Goal: Task Accomplishment & Management: Use online tool/utility

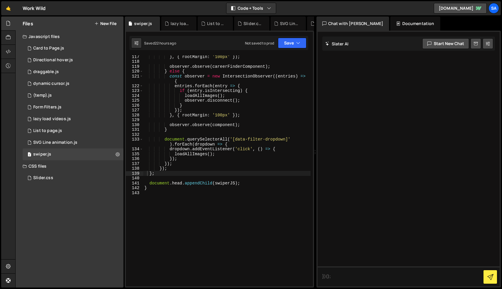
scroll to position [657, 0]
click at [56, 107] on div "Form Filters.js" at bounding box center [47, 106] width 28 height 5
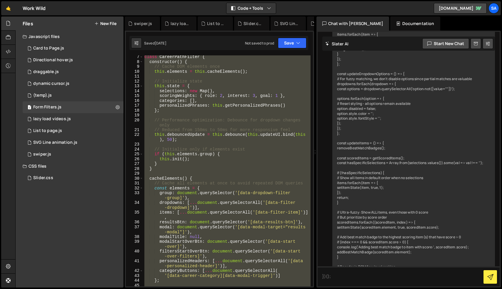
scroll to position [14372, 0]
click at [189, 126] on div "class CareerPathFilter { constructor ( ) { // Cache DOM elements once this . el…" at bounding box center [226, 170] width 167 height 231
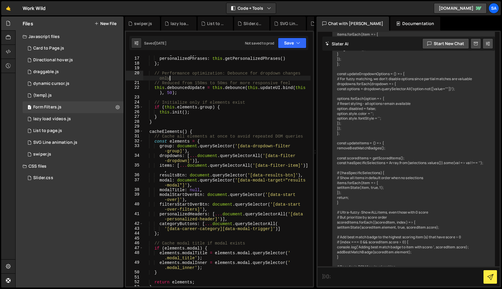
scroll to position [77, 0]
click at [221, 119] on div "categories : [ ] , personalizedPhrases : this . getPersonalizedPhrases ( ) } ; …" at bounding box center [226, 171] width 167 height 240
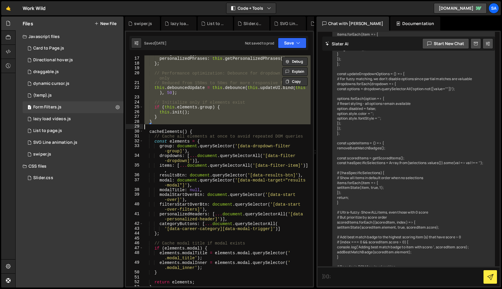
click at [221, 119] on div "categories : [ ] , personalizedPhrases : this . getPersonalizedPhrases ( ) } ; …" at bounding box center [226, 171] width 167 height 240
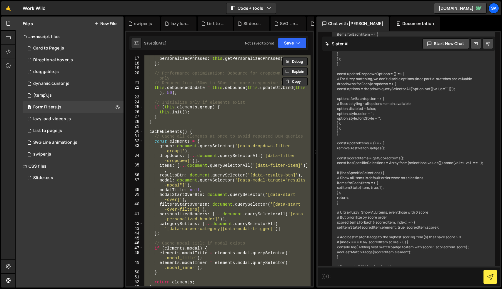
paste textarea
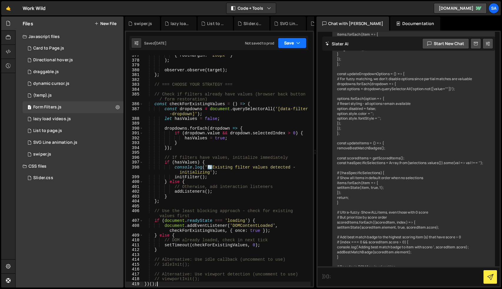
click at [285, 46] on button "Save" at bounding box center [292, 43] width 29 height 11
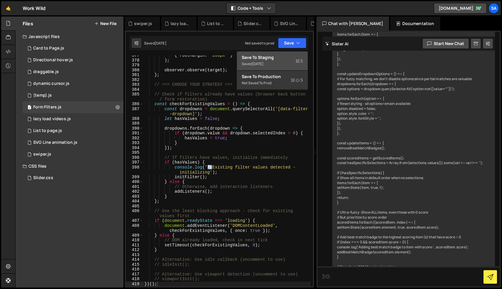
click at [278, 59] on div "Save to Staging S" at bounding box center [272, 57] width 61 height 6
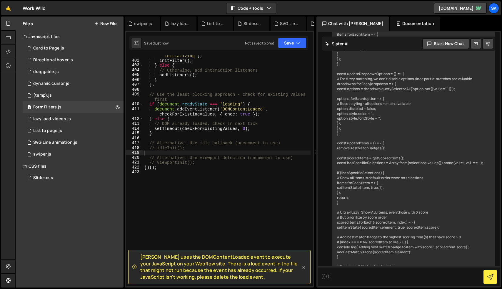
click at [304, 268] on icon at bounding box center [304, 267] width 6 height 6
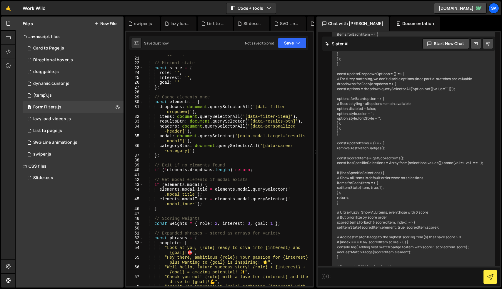
scroll to position [0, 0]
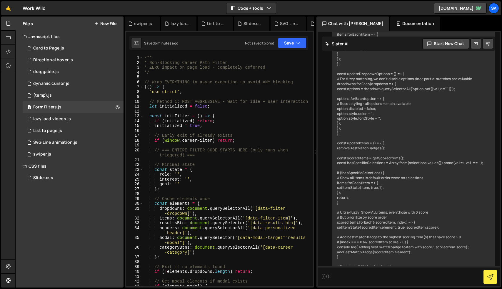
click at [233, 107] on div "/** * Non-Blocking Career Path Filter * ZERO impact on page load - completely d…" at bounding box center [226, 177] width 167 height 245
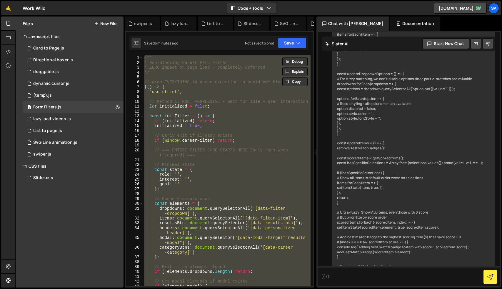
paste textarea
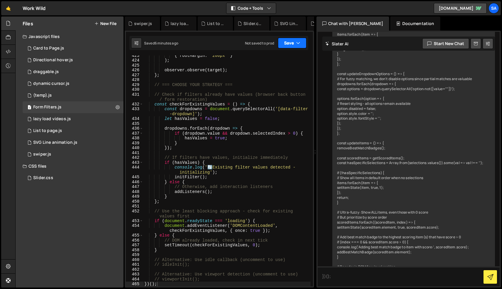
click at [286, 42] on button "Save" at bounding box center [292, 43] width 29 height 11
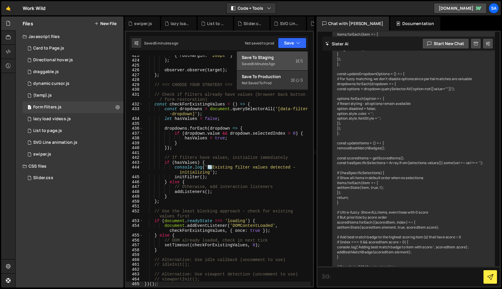
click at [275, 55] on div "Save to Staging S" at bounding box center [272, 57] width 61 height 6
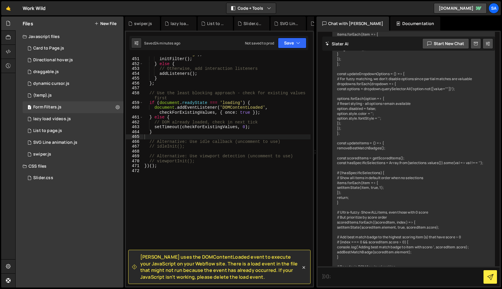
click at [209, 128] on div "console . log ( ' 🔄 Existing filter values detected - initializing' ) ; initFil…" at bounding box center [226, 169] width 167 height 245
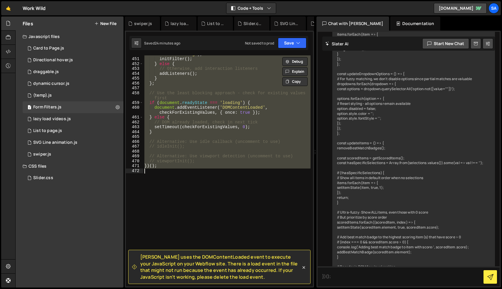
paste textarea
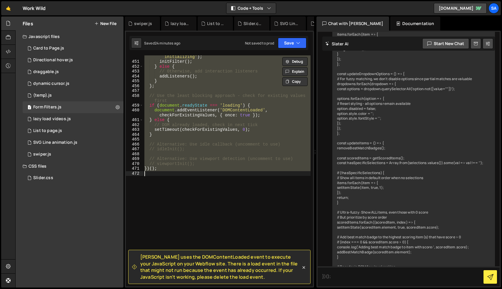
scroll to position [2560, 0]
paste textarea
type textarea "})();"
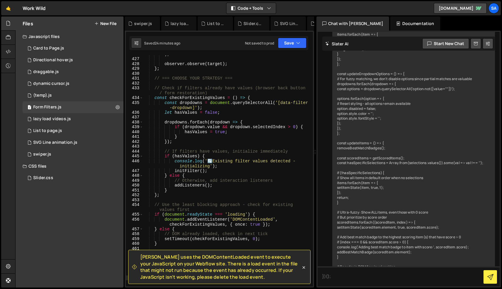
scroll to position [2709, 0]
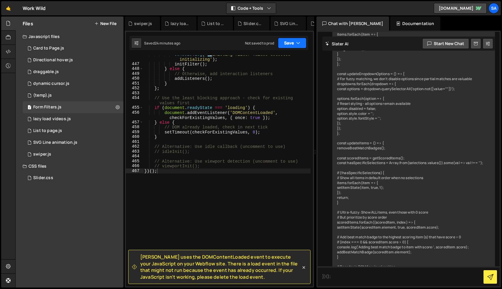
click at [286, 44] on button "Save" at bounding box center [292, 43] width 29 height 11
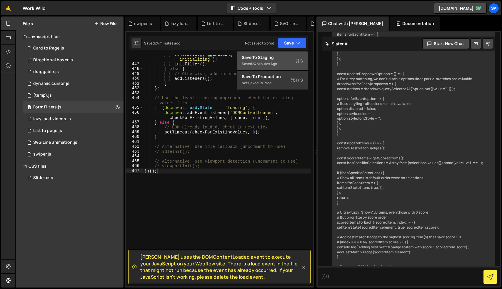
click at [280, 57] on div "Save to Staging S" at bounding box center [272, 57] width 61 height 6
